Goal: Information Seeking & Learning: Compare options

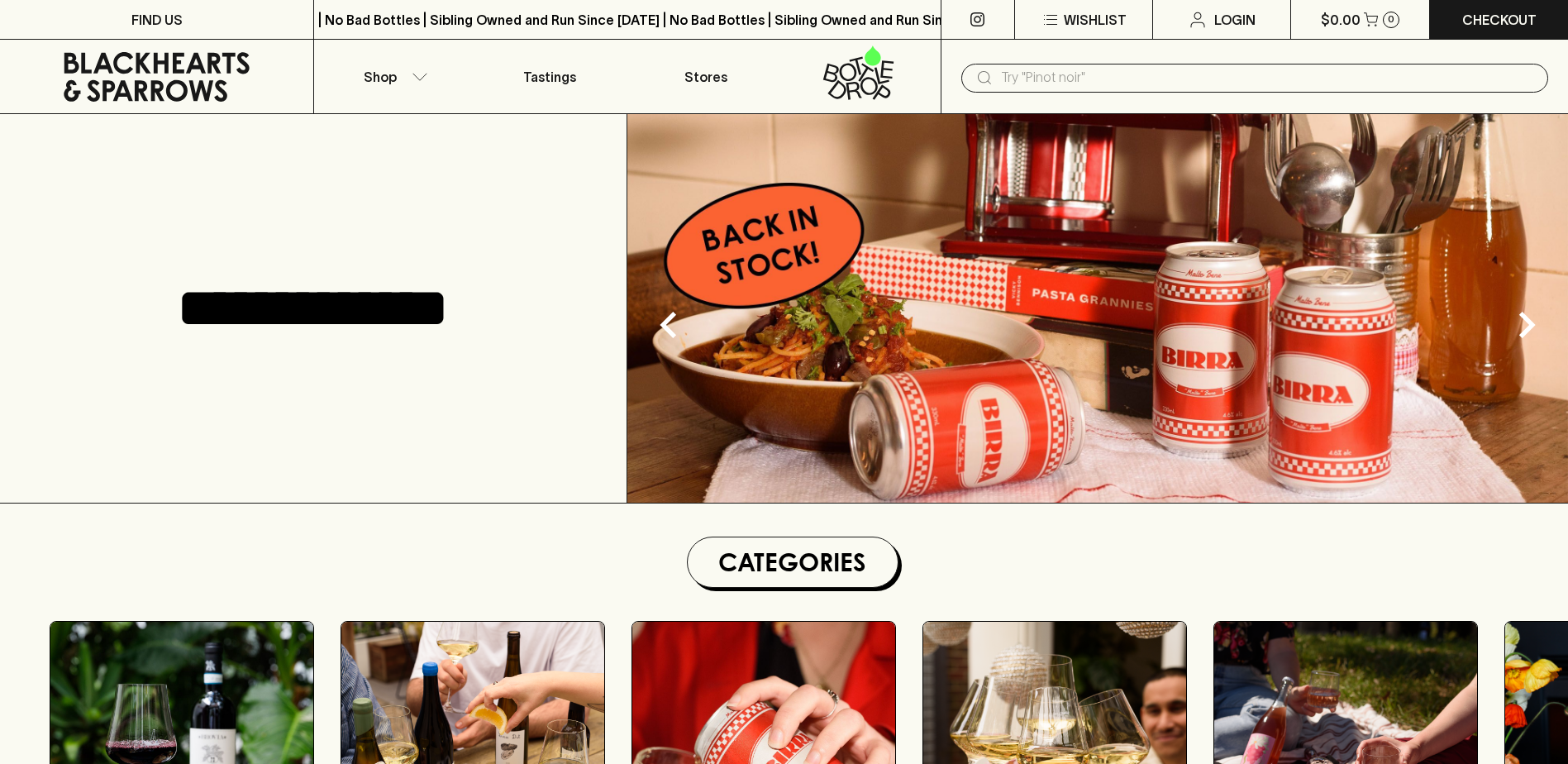
click at [1069, 78] on input "text" at bounding box center [1267, 77] width 534 height 27
click at [1060, 76] on input "text" at bounding box center [1267, 77] width 534 height 27
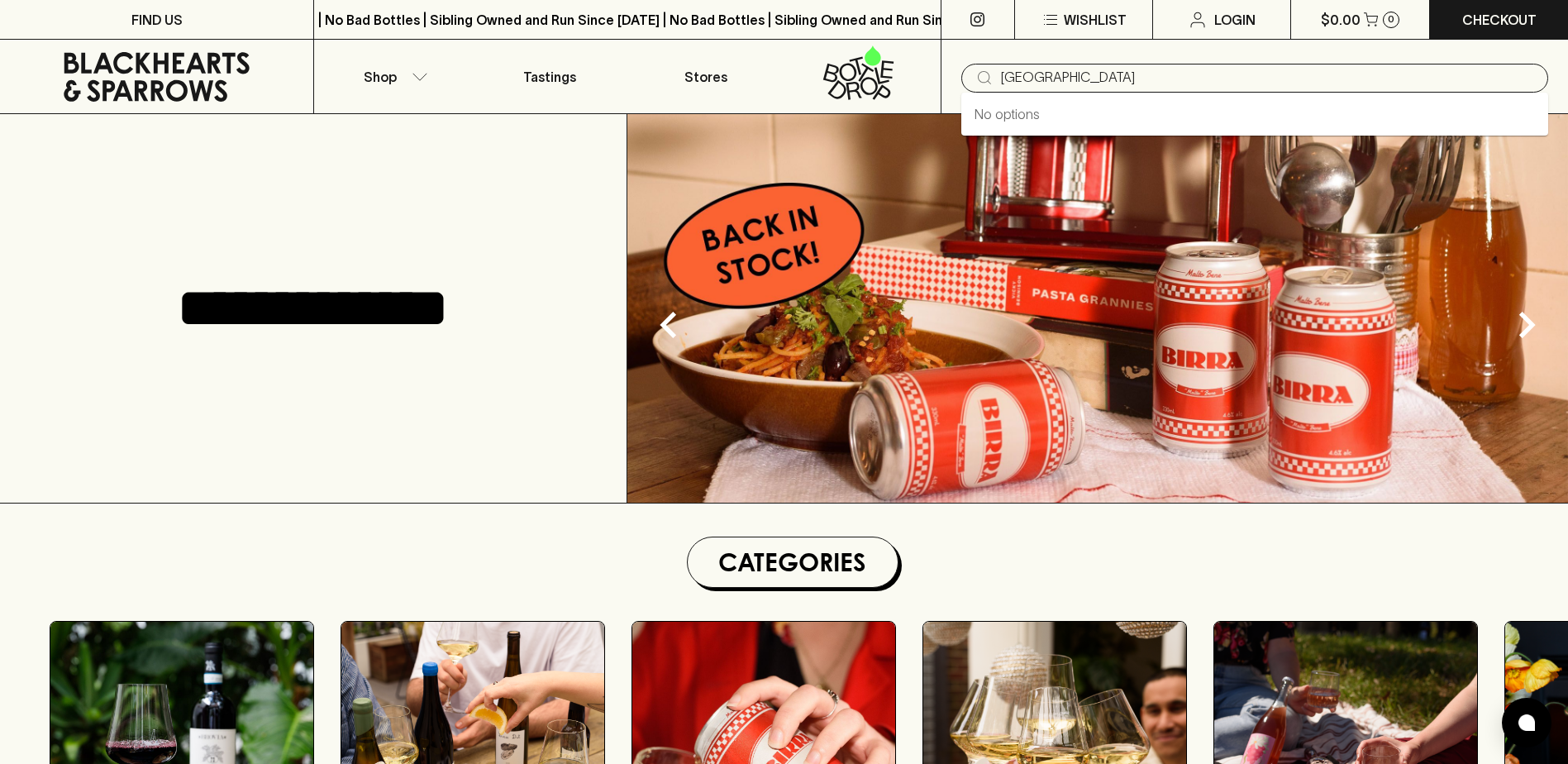
type input "[GEOGRAPHIC_DATA]"
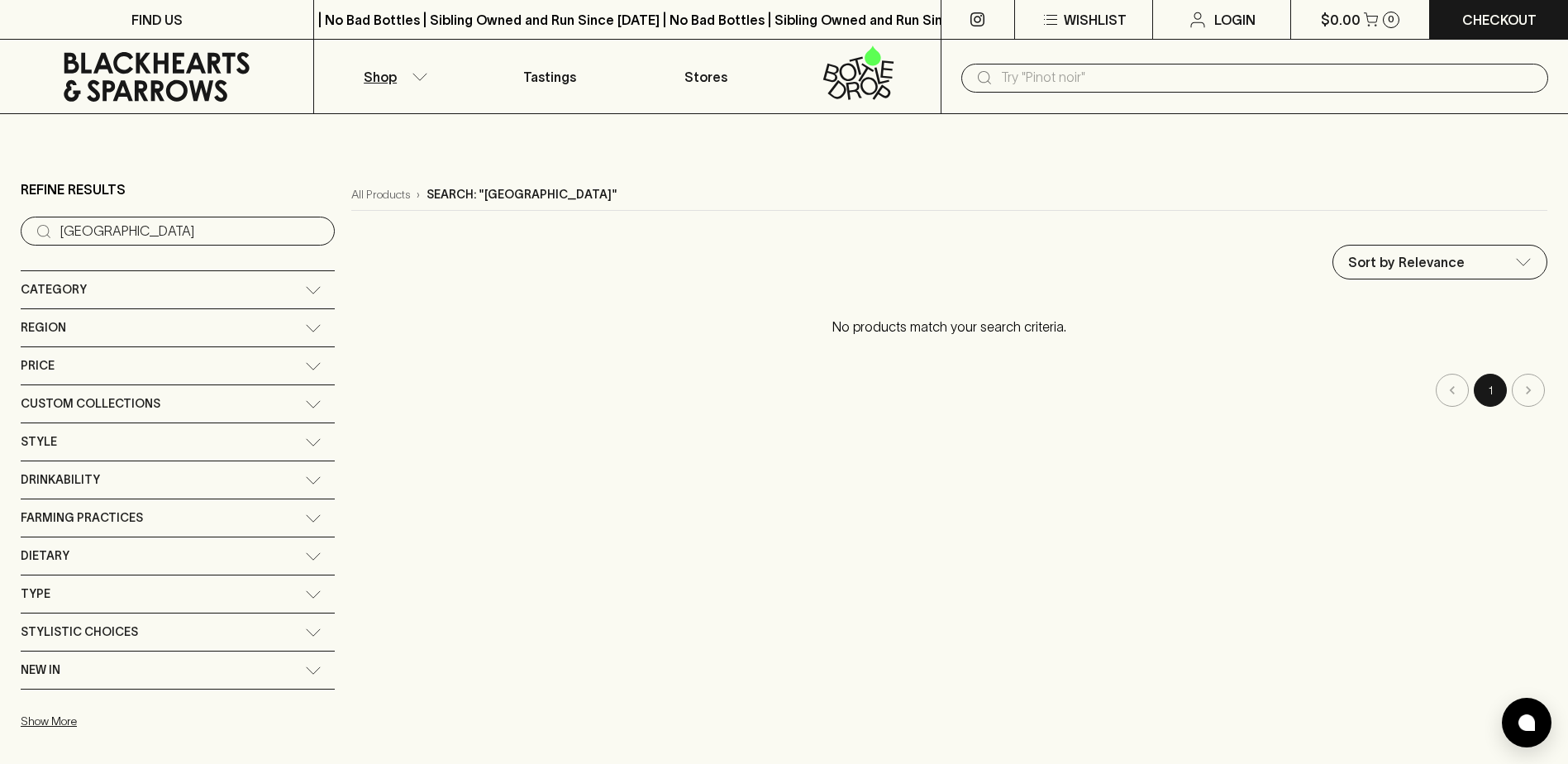
click at [1036, 75] on input "text" at bounding box center [1267, 77] width 534 height 27
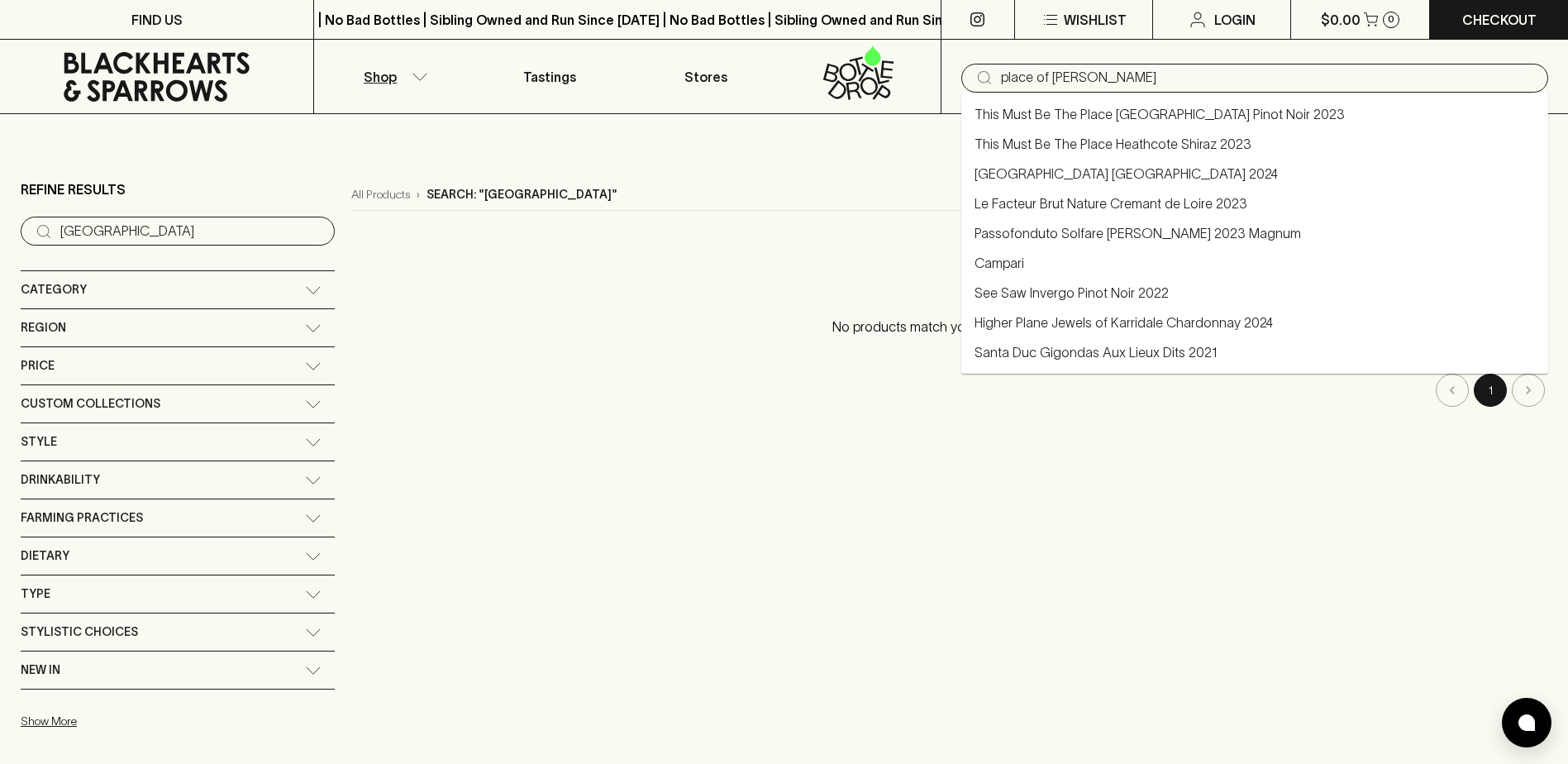
drag, startPoint x: 1107, startPoint y: 76, endPoint x: 1059, endPoint y: 91, distance: 50.3
click at [1065, 83] on input "place of [PERSON_NAME]" at bounding box center [1267, 77] width 534 height 27
type input "place of [PERSON_NAME]"
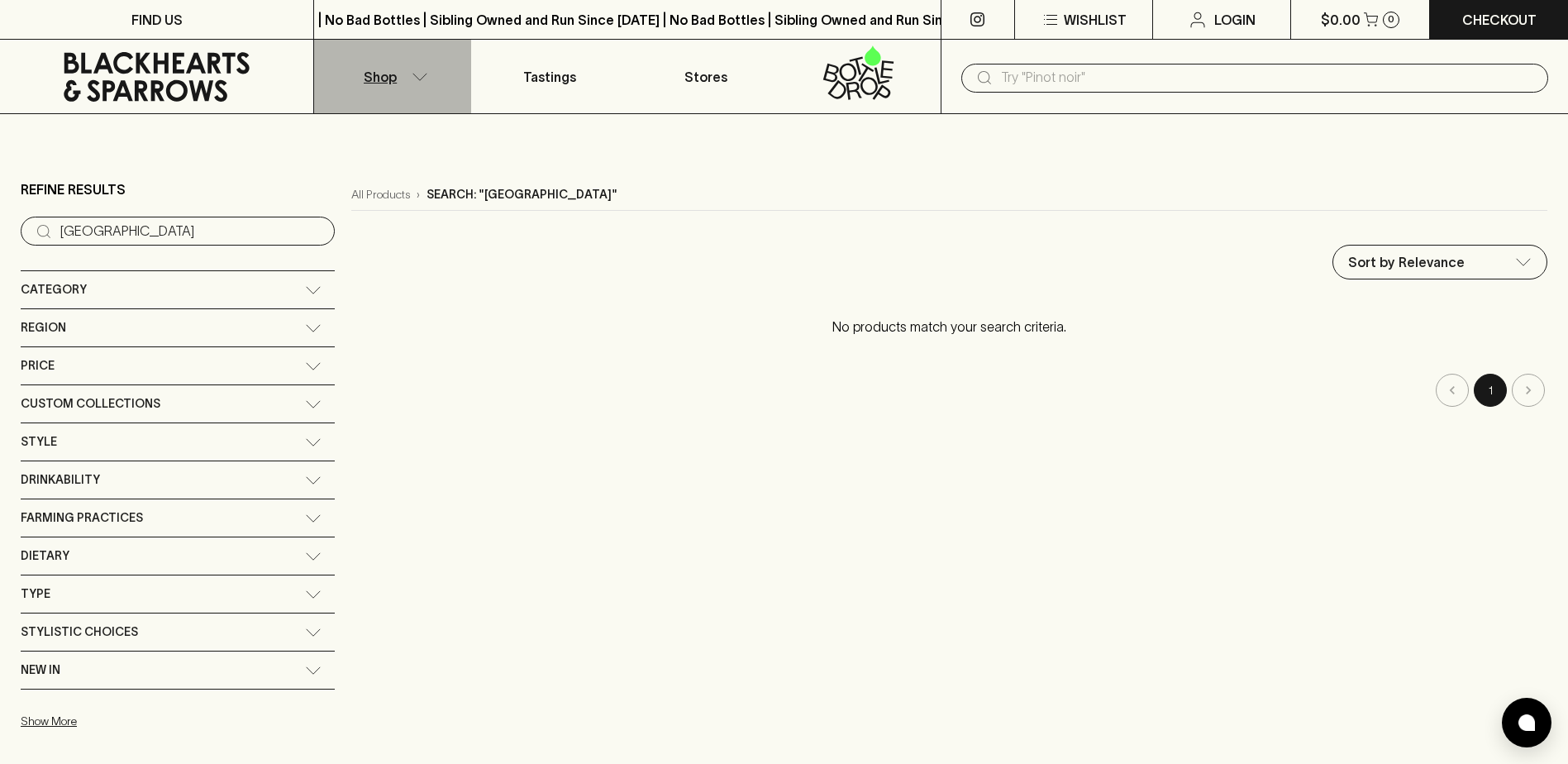
click at [409, 76] on button "Shop" at bounding box center [392, 76] width 156 height 74
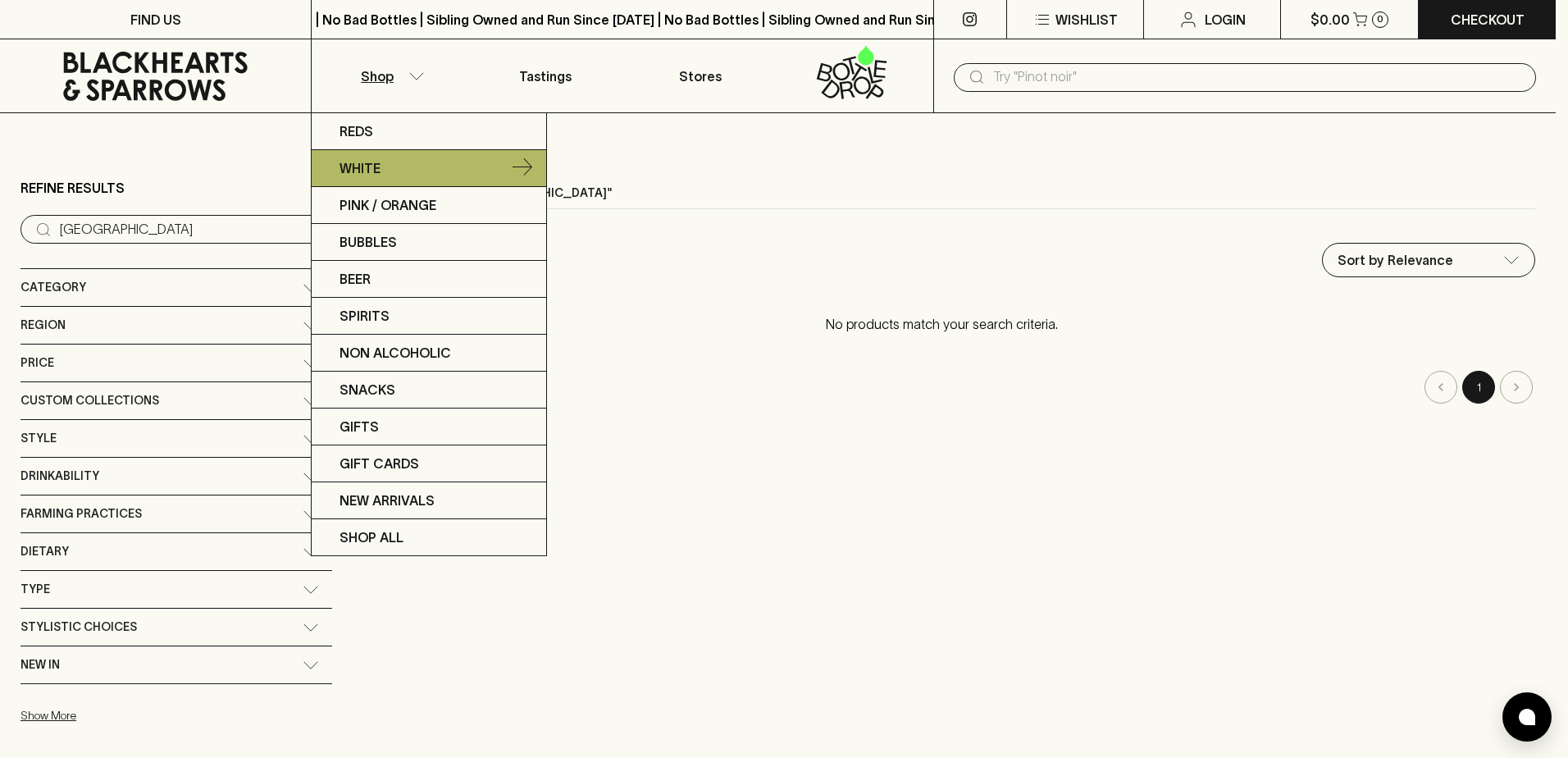
click at [404, 169] on link "White" at bounding box center [429, 168] width 235 height 36
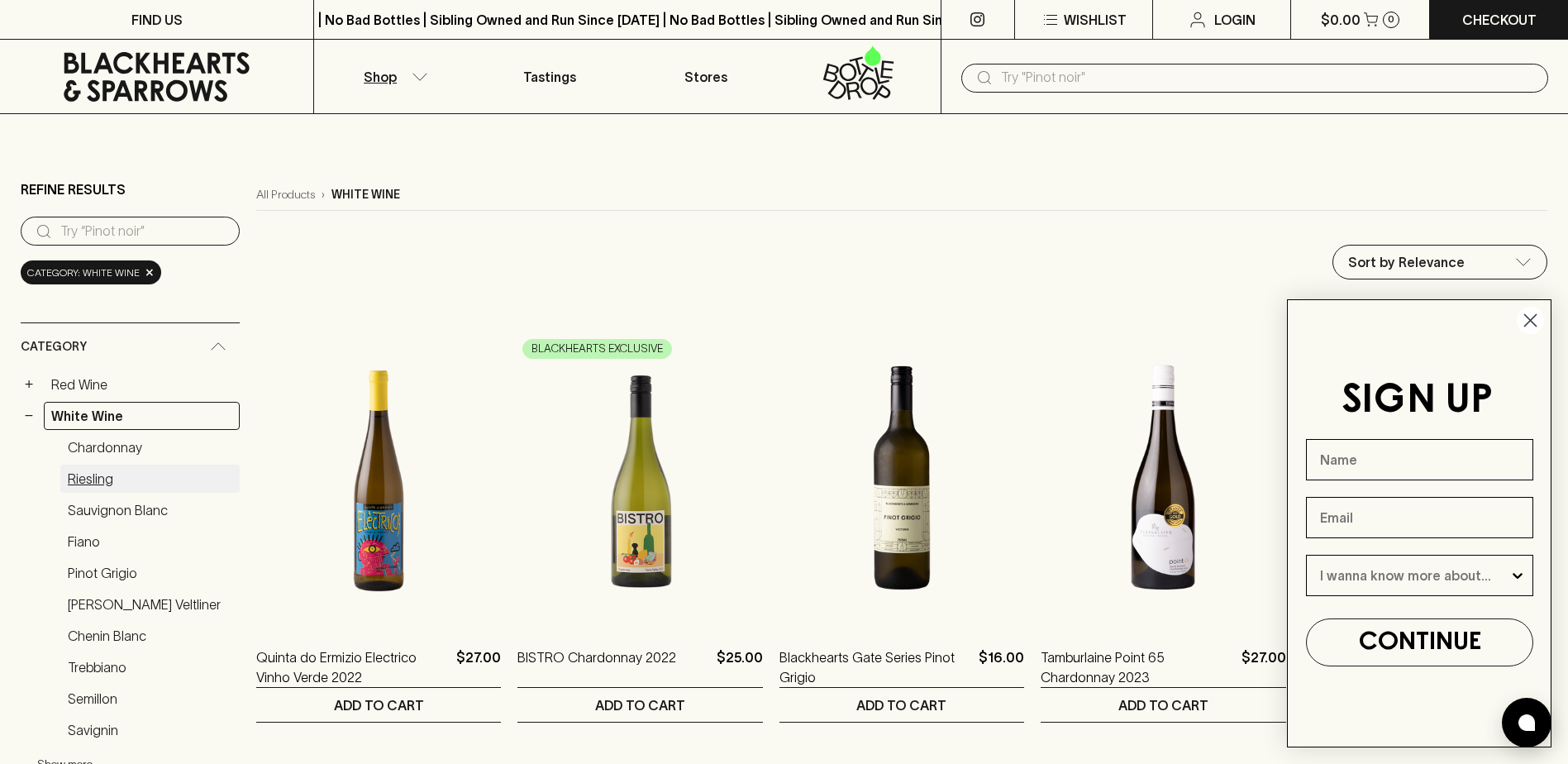
click at [86, 486] on link "Riesling" at bounding box center [150, 479] width 180 height 28
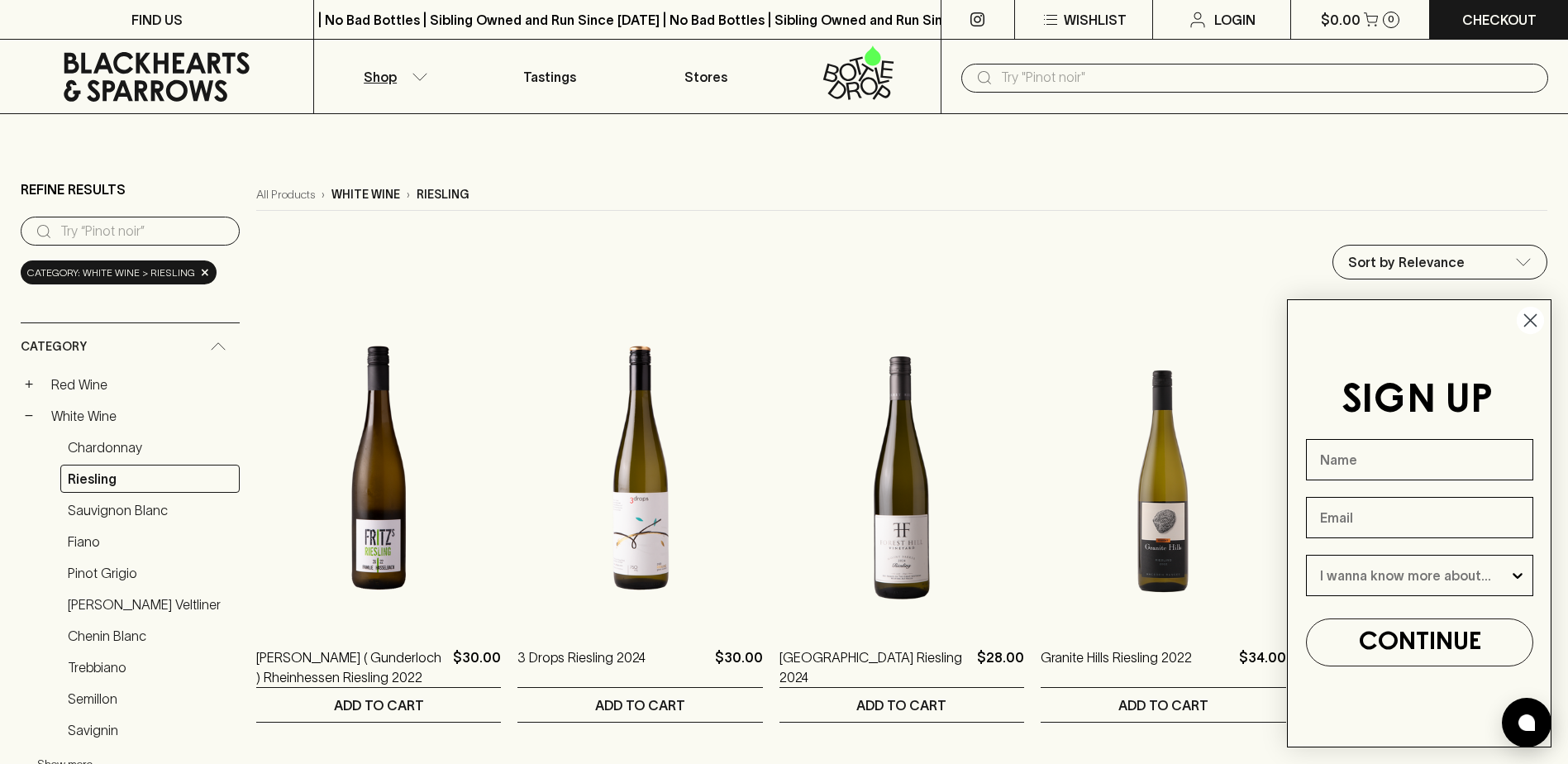
click at [1527, 318] on circle "Close dialog" at bounding box center [1530, 320] width 27 height 27
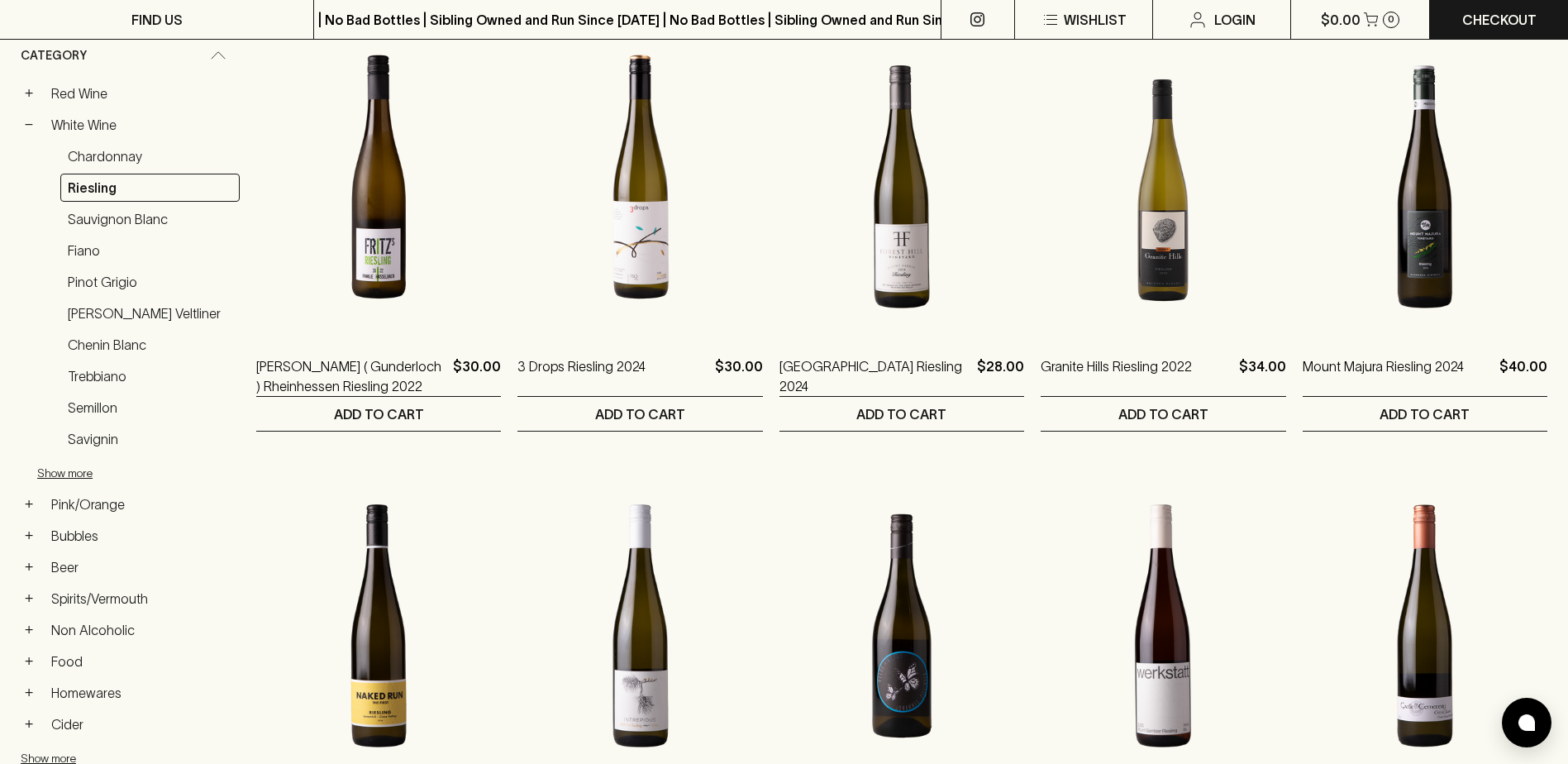
scroll to position [150, 0]
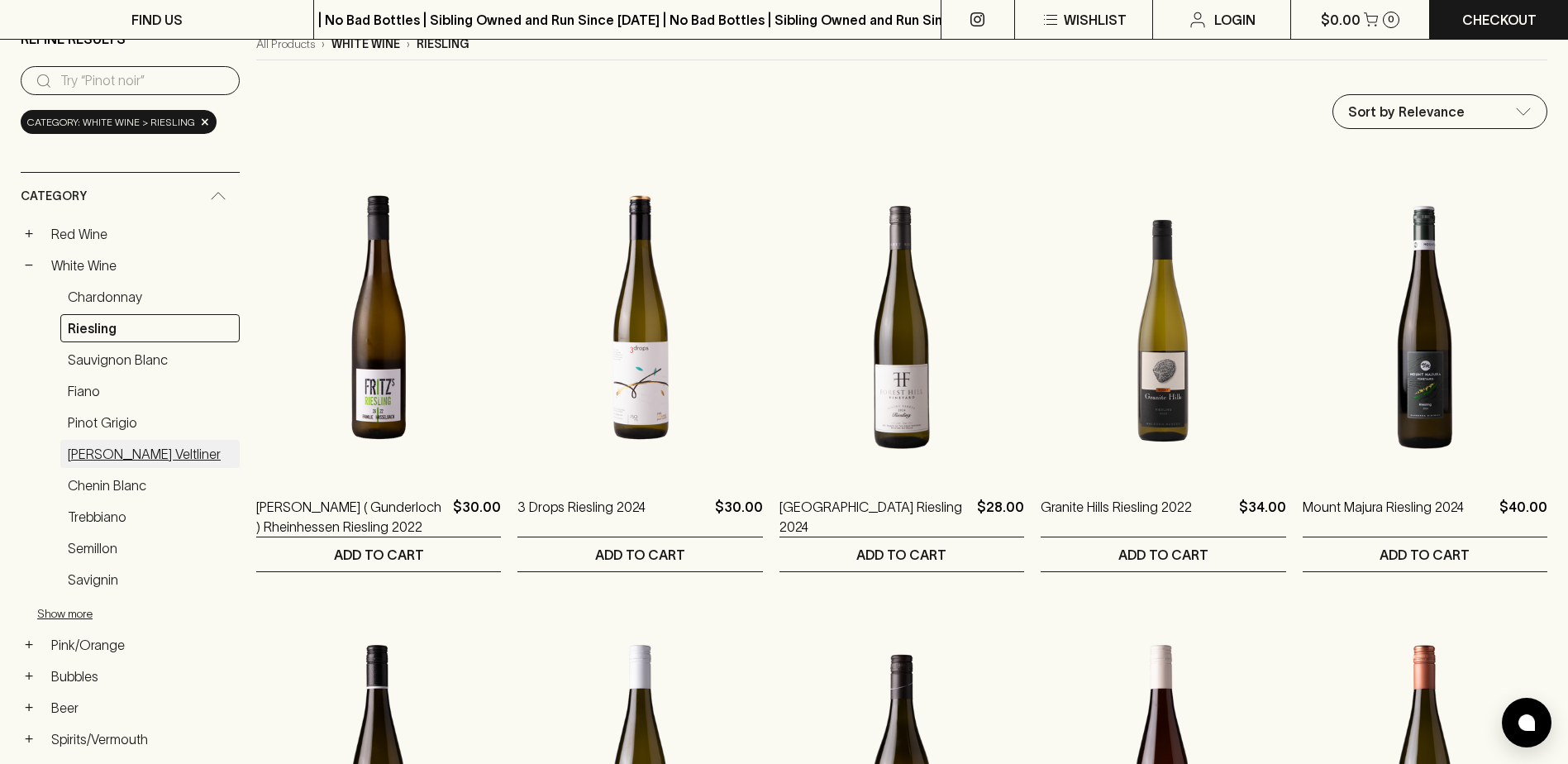
click at [135, 461] on link "[PERSON_NAME] Veltliner" at bounding box center [150, 454] width 180 height 28
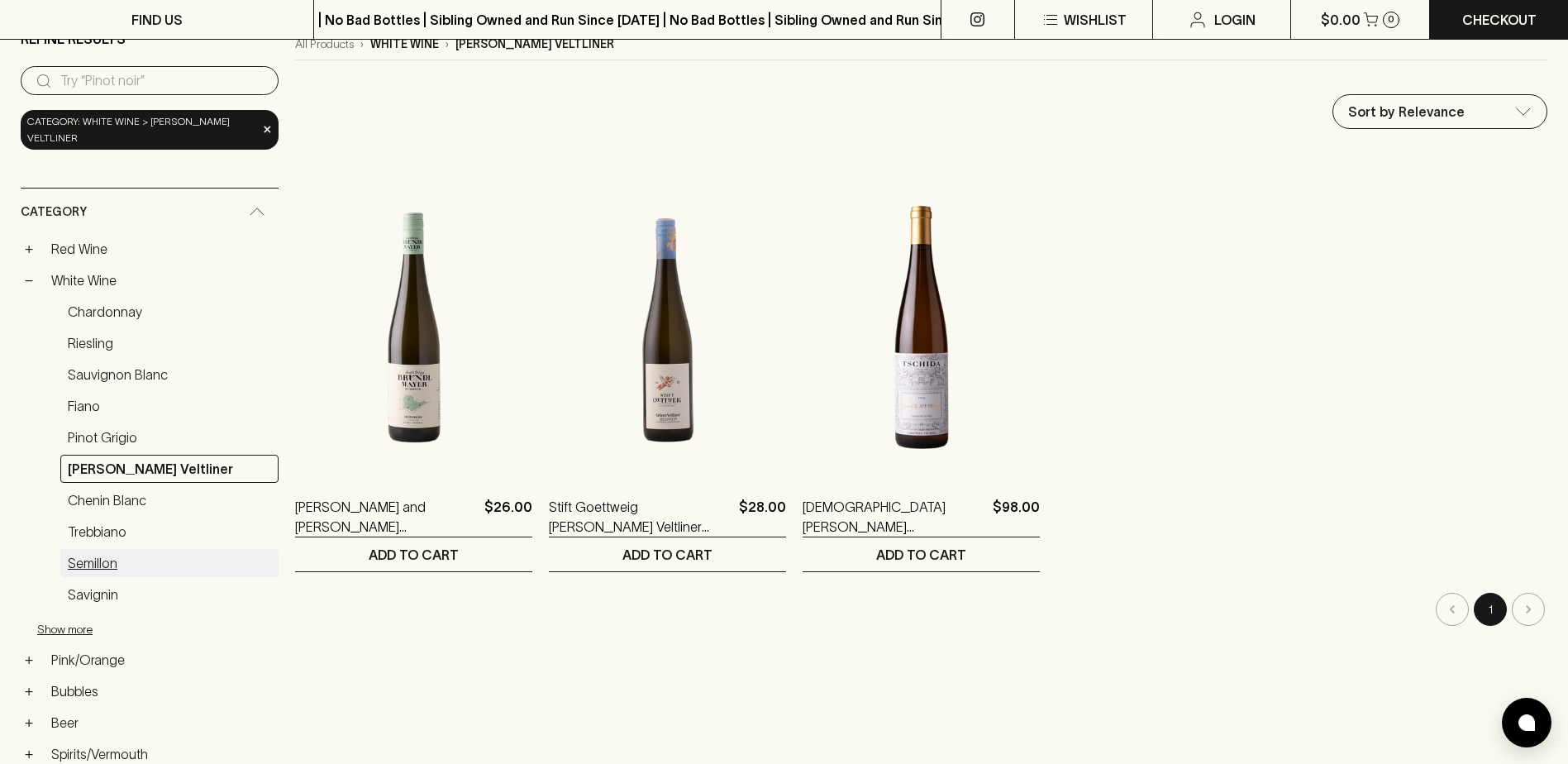
click at [123, 567] on link "Semillon" at bounding box center [170, 562] width 219 height 28
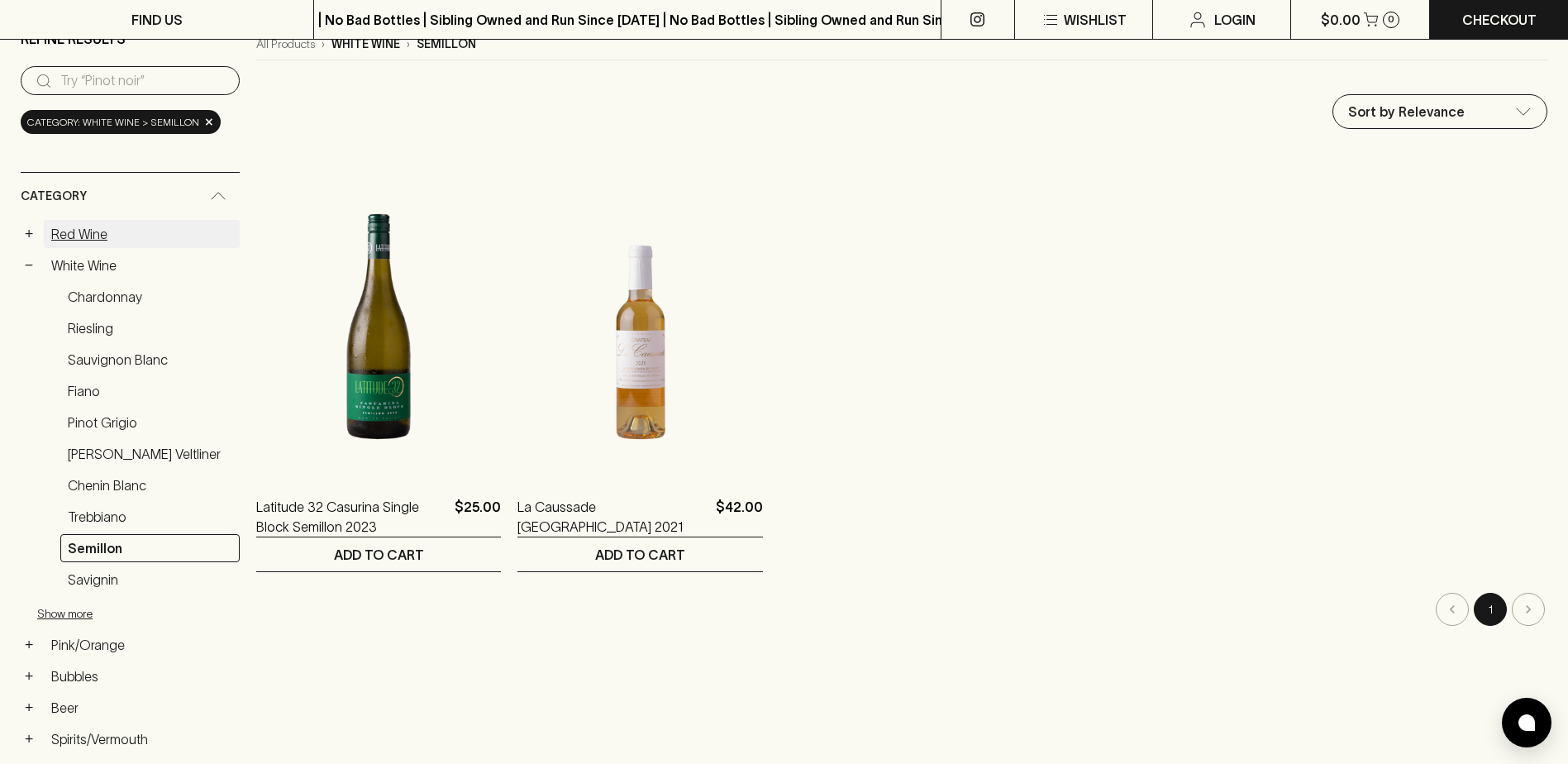
click at [114, 232] on link "Red Wine" at bounding box center [141, 233] width 196 height 28
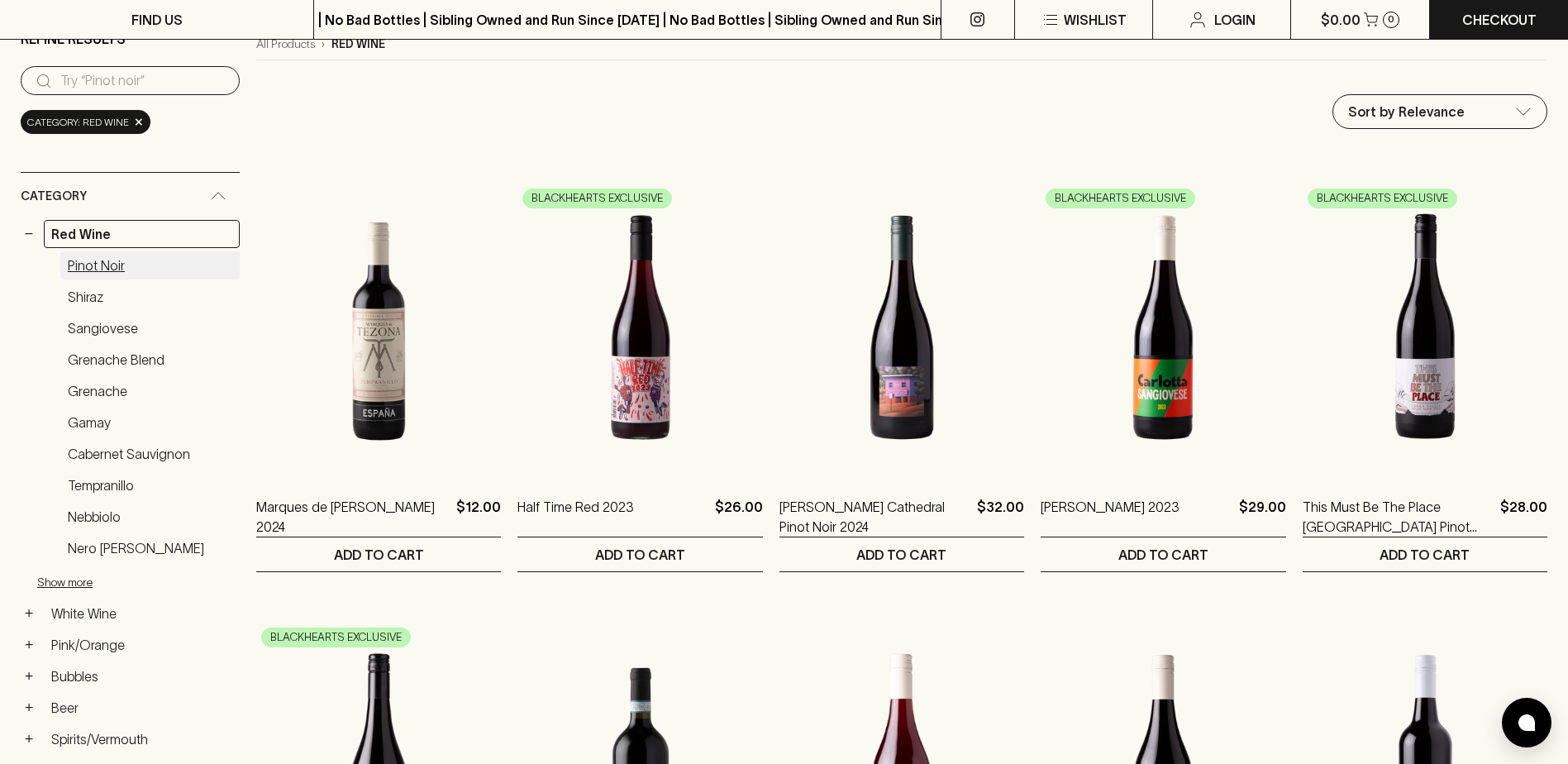
click at [119, 268] on link "Pinot Noir" at bounding box center [150, 265] width 180 height 28
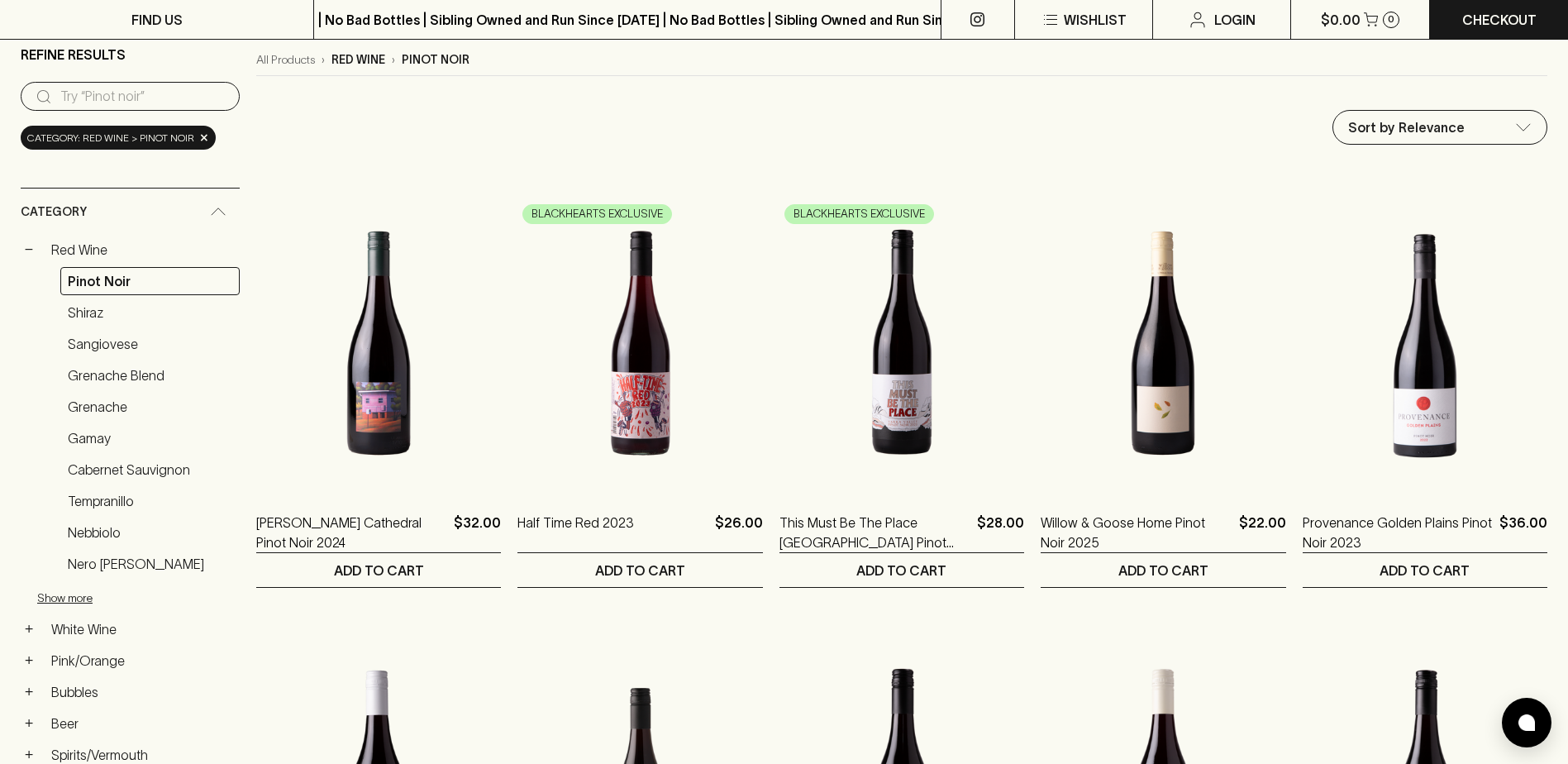
scroll to position [130, 0]
